Goal: Task Accomplishment & Management: Manage account settings

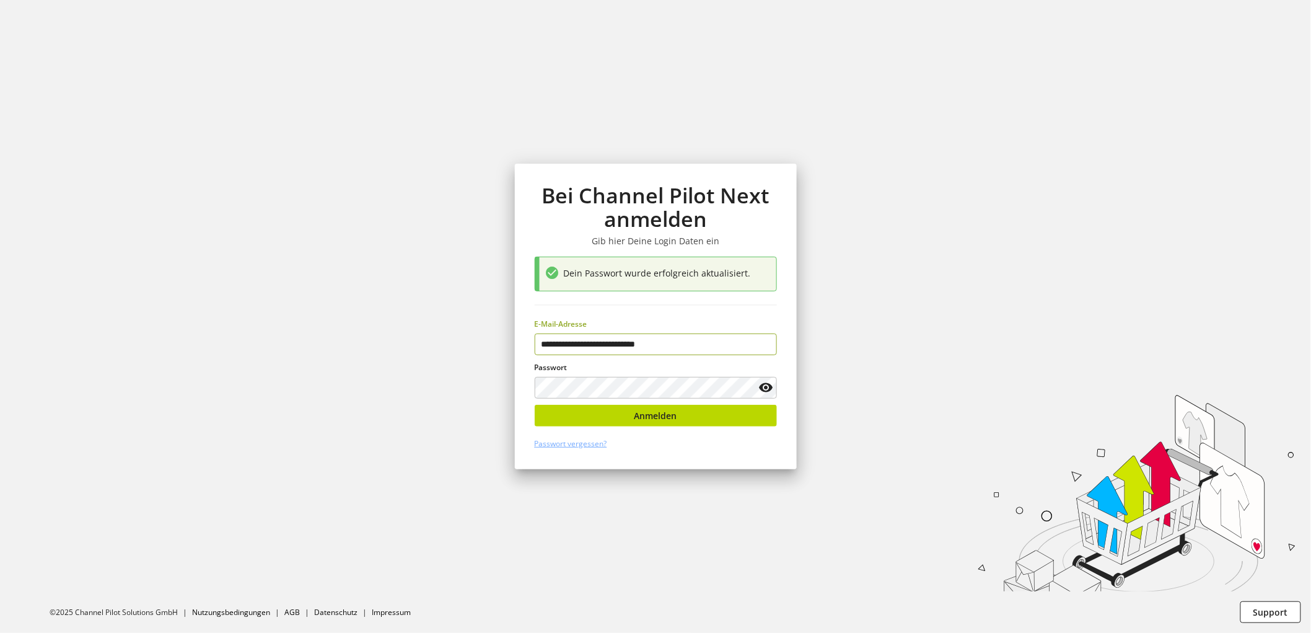
type input "**********"
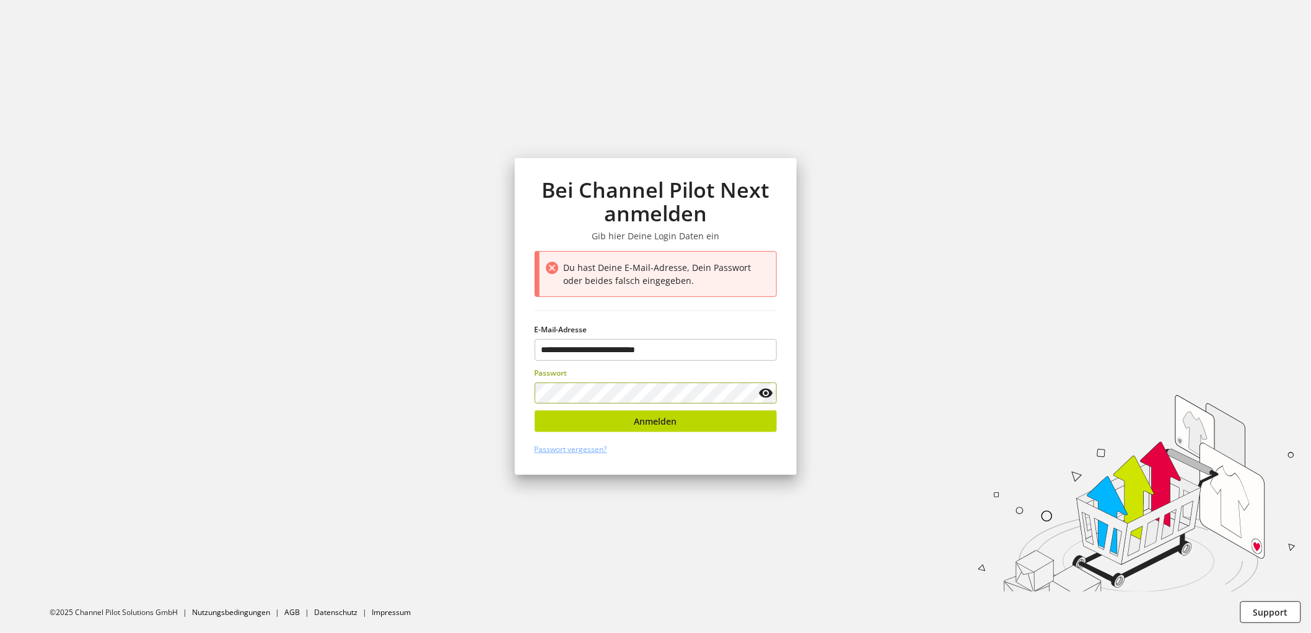
click at [765, 394] on icon at bounding box center [766, 393] width 15 height 22
click at [584, 410] on button "Anmelden" at bounding box center [656, 421] width 242 height 22
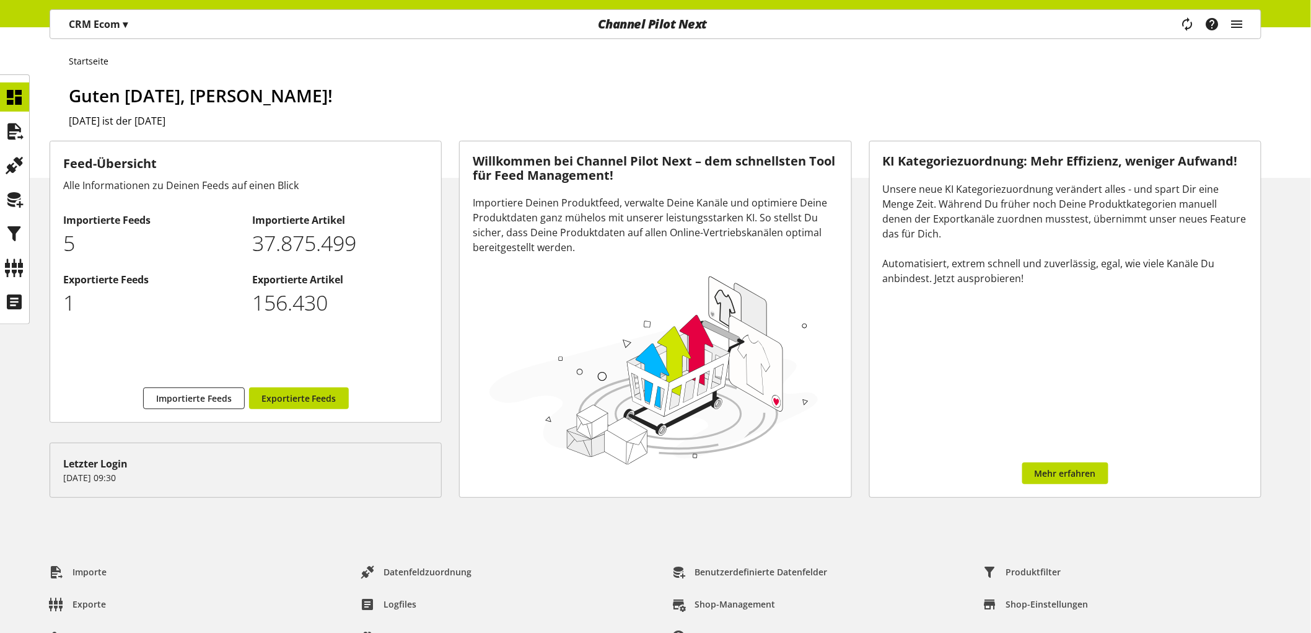
click at [1253, 33] on div "Task-Manager Hilfe-Center [PERSON_NAME] [PERSON_NAME][EMAIL_ADDRESS][DOMAIN_NAM…" at bounding box center [1217, 24] width 87 height 29
click at [1243, 29] on icon "main navigation" at bounding box center [1237, 24] width 15 height 22
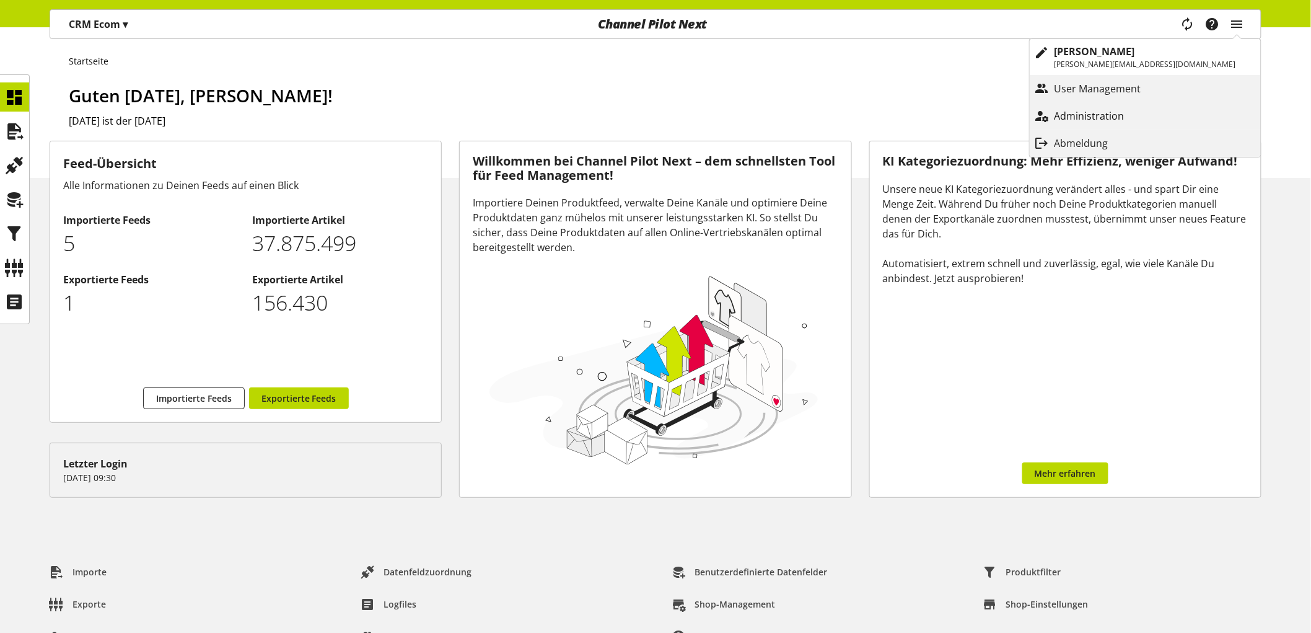
click at [1145, 125] on link "Administration" at bounding box center [1145, 116] width 231 height 22
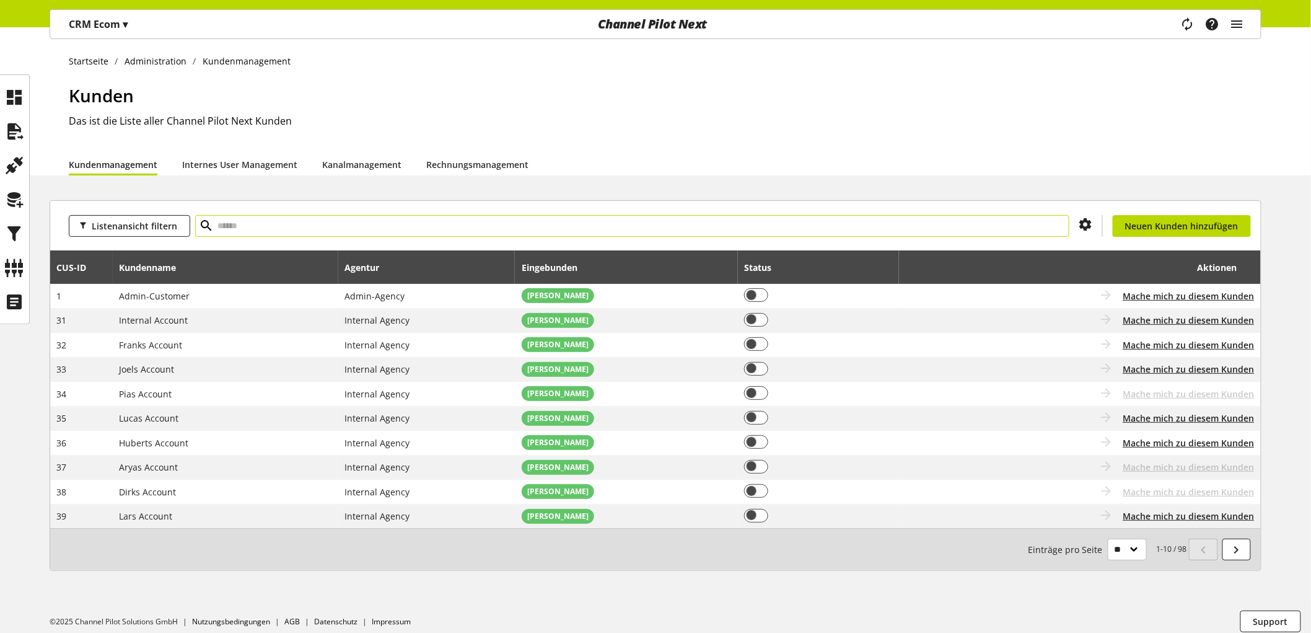
click at [242, 221] on input "text" at bounding box center [632, 226] width 875 height 22
type input "*******"
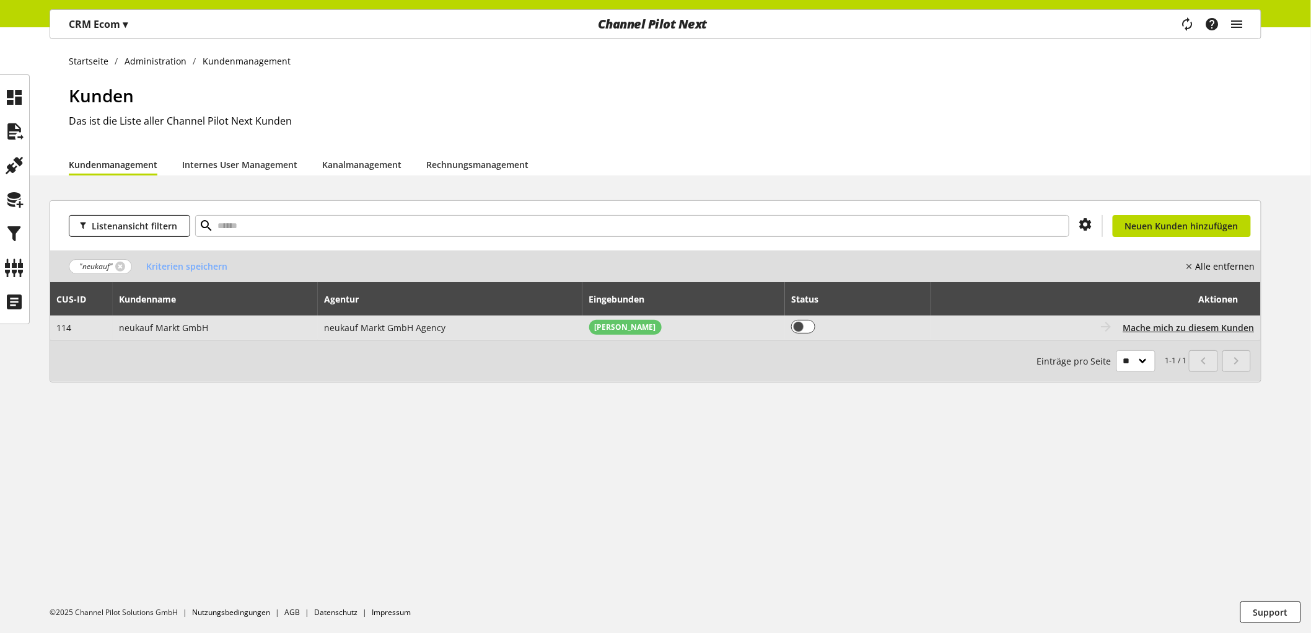
click at [140, 327] on span "neukauf Markt GmbH" at bounding box center [164, 328] width 89 height 12
click at [1191, 329] on span "Mache mich zu diesem Kunden" at bounding box center [1189, 327] width 131 height 13
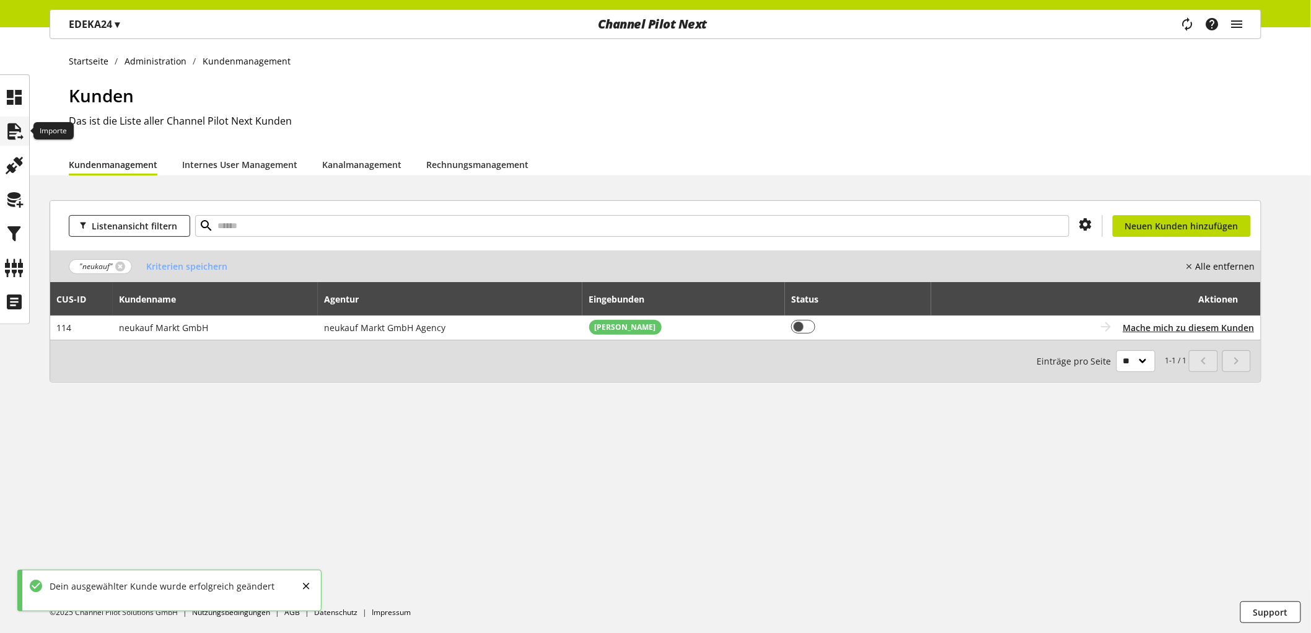
click at [12, 126] on icon at bounding box center [15, 131] width 20 height 25
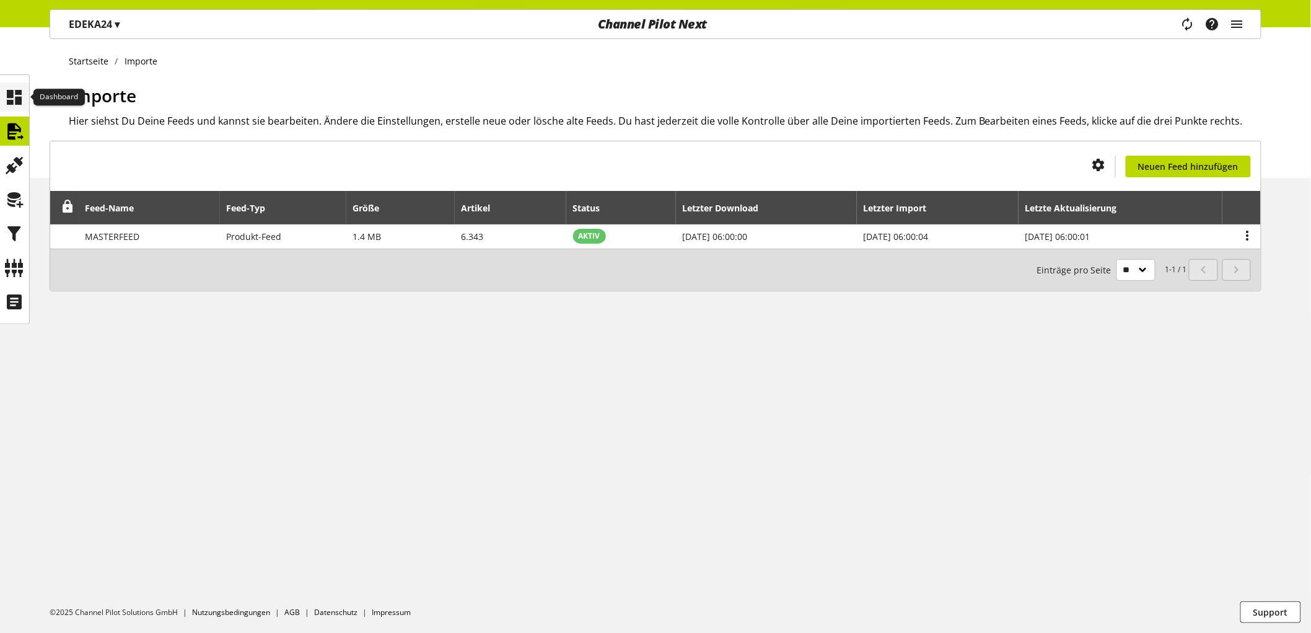
click at [13, 103] on icon at bounding box center [15, 97] width 20 height 25
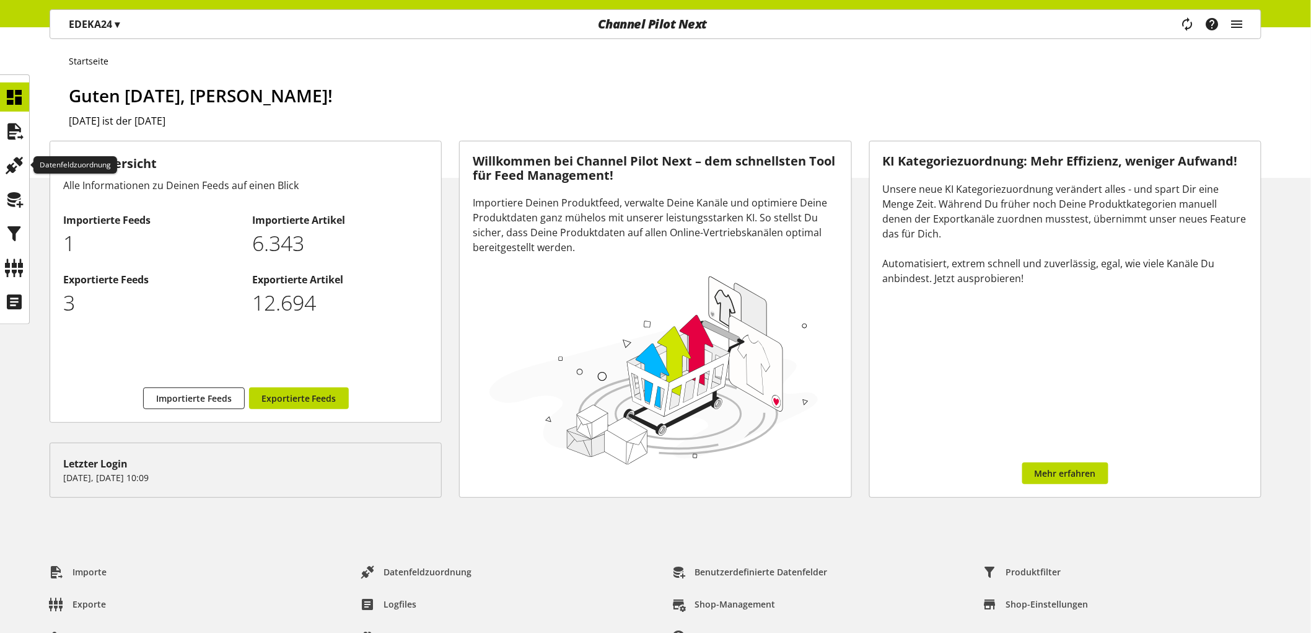
click at [16, 180] on ul at bounding box center [14, 199] width 29 height 234
click at [16, 260] on icon at bounding box center [15, 267] width 20 height 25
